Goal: Check status: Check status

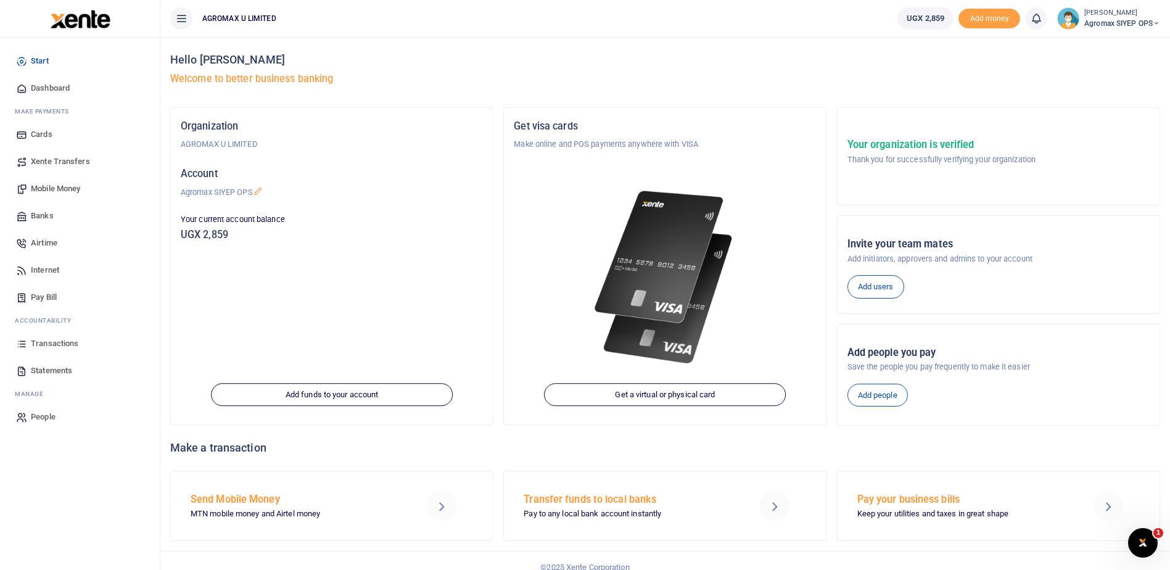
click at [37, 367] on span "Statements" at bounding box center [51, 370] width 41 height 12
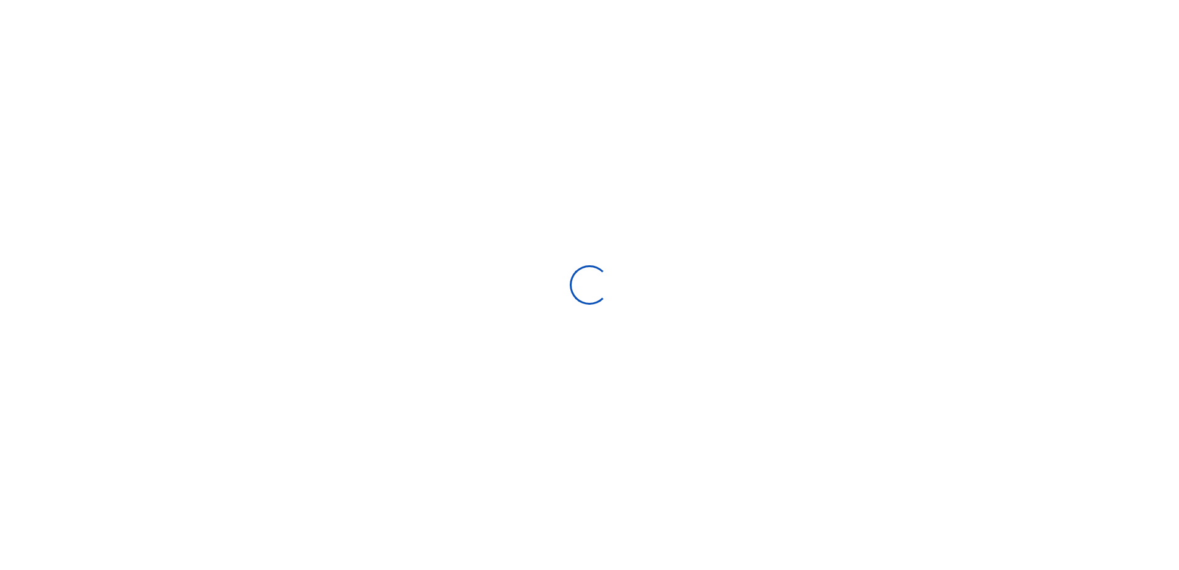
select select "ALL"
type input "[DATE] - [DATE]"
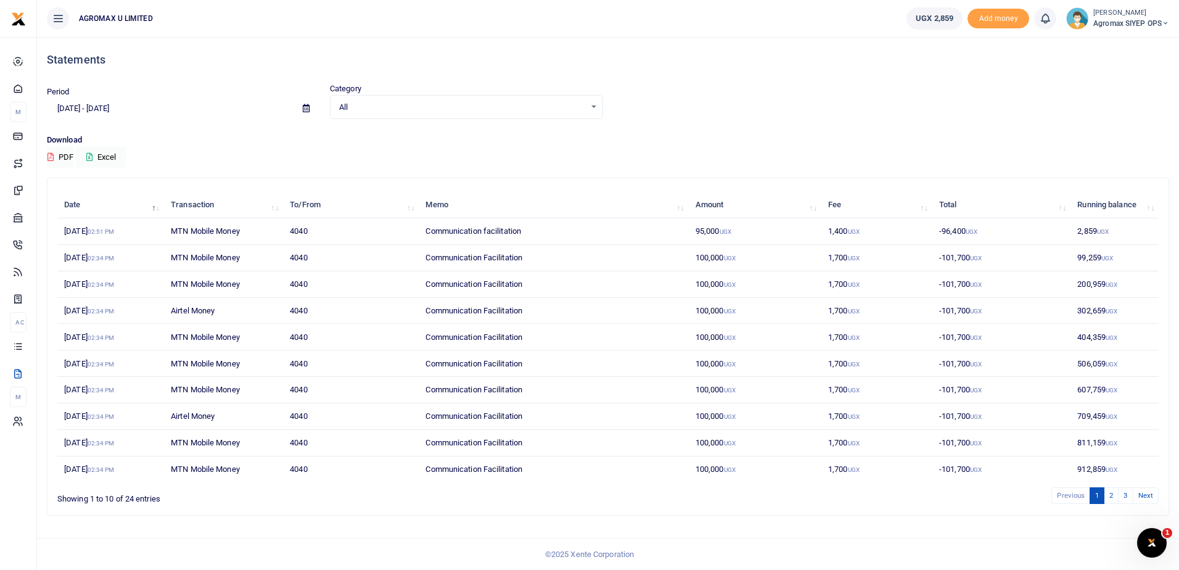
click at [95, 105] on input "[DATE] - [DATE]" at bounding box center [170, 108] width 246 height 21
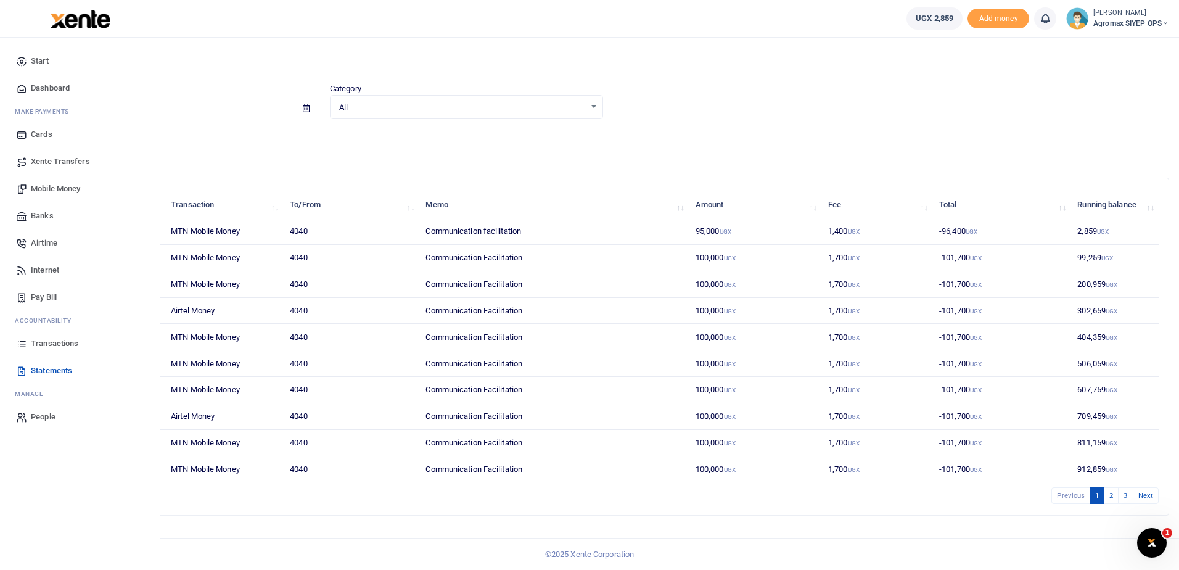
click at [49, 371] on span "Statements" at bounding box center [51, 370] width 41 height 12
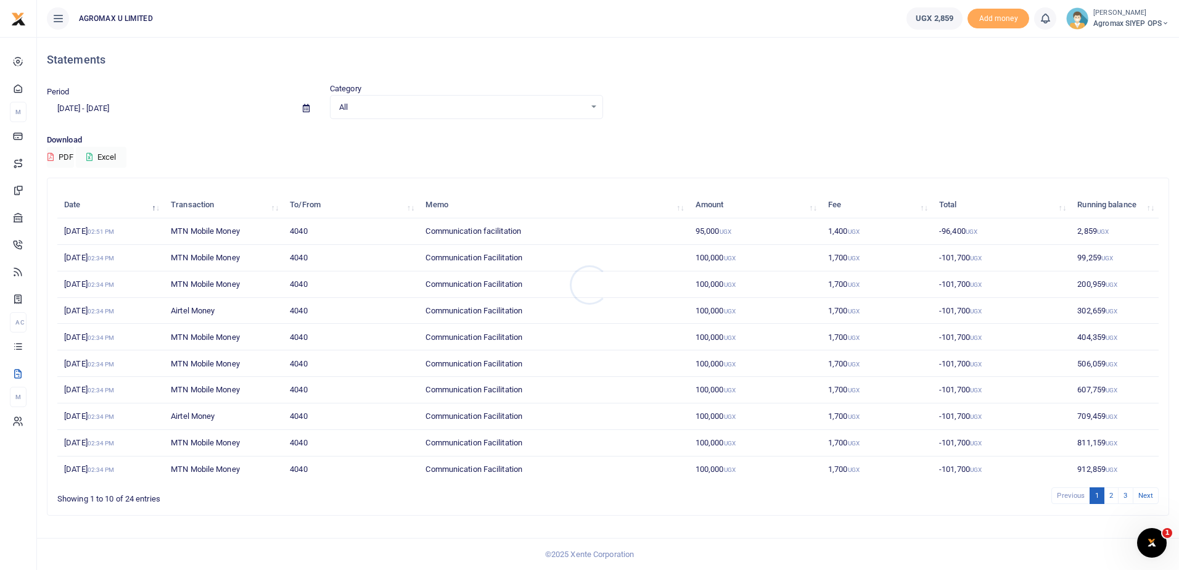
click at [104, 105] on div at bounding box center [589, 285] width 1179 height 570
click at [80, 105] on input "08/11/2025 - 09/09/2025" at bounding box center [170, 108] width 246 height 21
click at [92, 209] on li "This Month" at bounding box center [90, 209] width 86 height 19
type input "09/01/2025 - 09/30/2025"
click at [1143, 496] on link "Next" at bounding box center [1146, 495] width 26 height 17
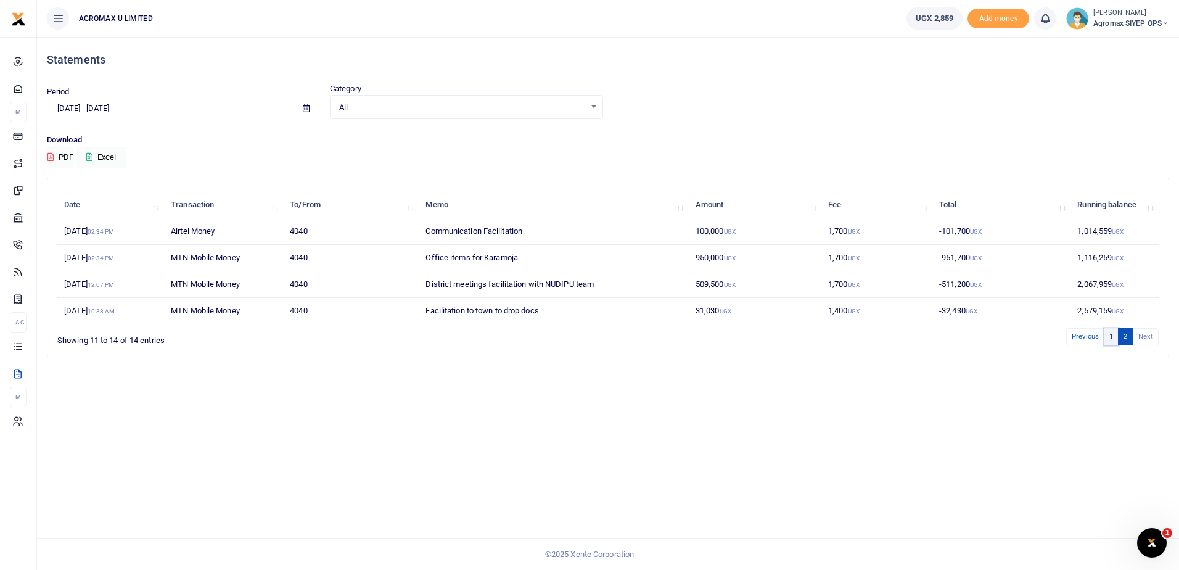
click at [1112, 339] on link "1" at bounding box center [1111, 336] width 15 height 17
